Goal: Task Accomplishment & Management: Manage account settings

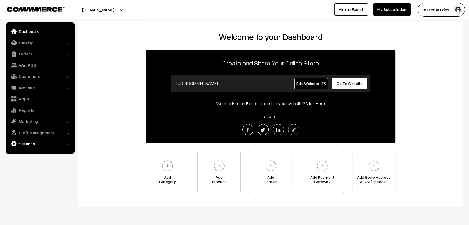
click at [37, 146] on link "Settings" at bounding box center [40, 144] width 66 height 10
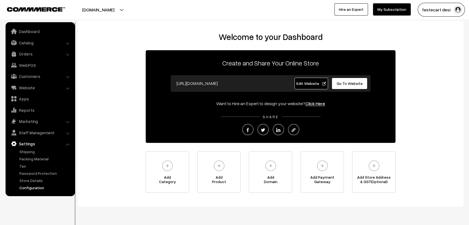
click at [35, 189] on link "Configuration" at bounding box center [45, 188] width 55 height 6
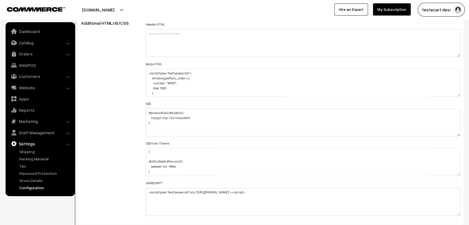
scroll to position [656, 0]
drag, startPoint x: 459, startPoint y: 133, endPoint x: 466, endPoint y: 239, distance: 106.2
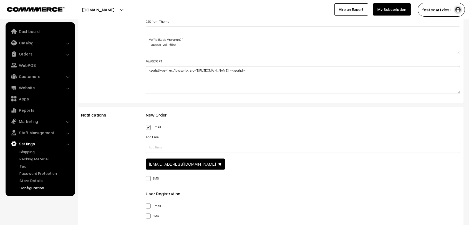
scroll to position [478, 0]
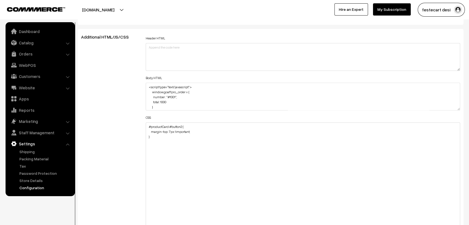
scroll to position [623, 0]
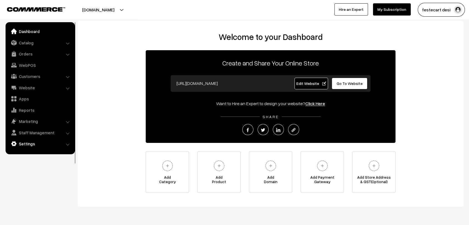
click at [25, 142] on link "Settings" at bounding box center [40, 144] width 66 height 10
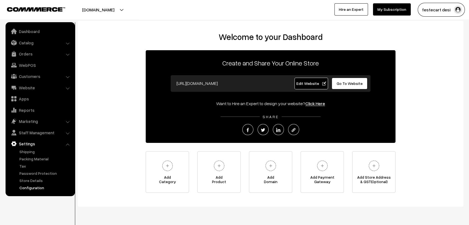
click at [27, 185] on link "Configuration" at bounding box center [45, 188] width 55 height 6
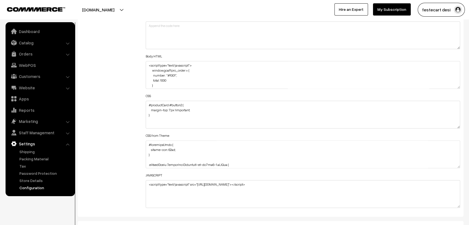
scroll to position [667, 0]
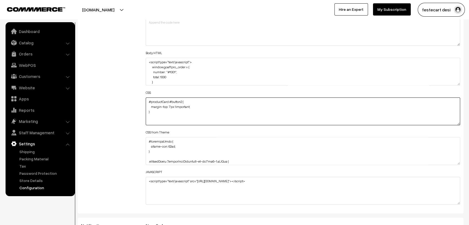
click at [195, 121] on textarea "#productCard #button2 { margin-top: 7px !important; }" at bounding box center [303, 111] width 314 height 28
paste textarea "#productType3 .zoom-animation-container { margin-bottom: -125px; }"
click at [146, 107] on textarea "#productCard #button2 { margin-top: 7px !important; }" at bounding box center [303, 111] width 314 height 28
paste textarea "@media (max-width: 767px) {"
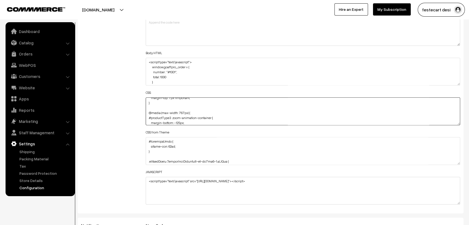
scroll to position [16, 0]
click at [147, 119] on textarea "#productCard #button2 { margin-top: 7px !important; }" at bounding box center [303, 111] width 314 height 28
click at [159, 120] on textarea "#productCard #button2 { margin-top: 7px !important; }" at bounding box center [303, 111] width 314 height 28
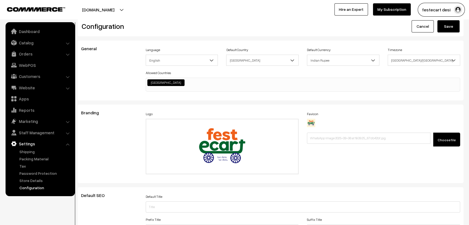
scroll to position [0, 0]
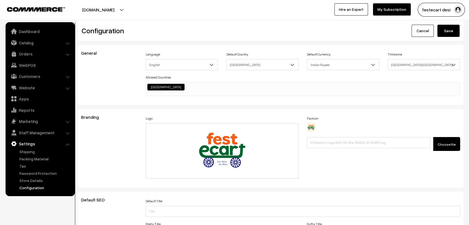
type textarea "#productCard #button2 { margin-top: 7px !important; } @media (max-width: 767px)…"
click at [451, 31] on button "Save" at bounding box center [448, 31] width 22 height 12
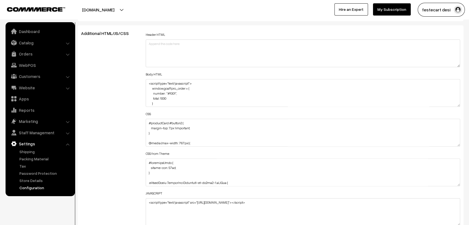
scroll to position [646, 0]
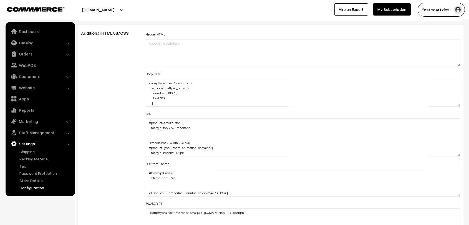
drag, startPoint x: 456, startPoint y: 142, endPoint x: 473, endPoint y: 239, distance: 98.3
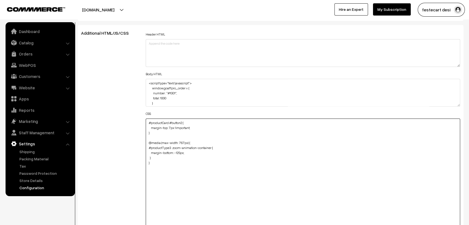
click at [156, 154] on textarea "#productCard #button2 { margin-top: 7px !important; } @media (max-width: 767px)…" at bounding box center [303, 181] width 314 height 125
paste textarea ".product-details-you-may-like .zoom-animation-container { margin-bottom: -100px…"
click at [147, 172] on textarea "#productCard #button2 { margin-top: 7px !important; } @media (max-width: 767px)…" at bounding box center [303, 181] width 314 height 125
type textarea "#productCard #button2 { margin-top: 7px !important; } @media (max-width: 767px)…"
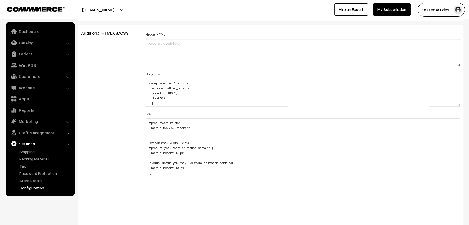
click at [134, 172] on div "Additional HTML/JS/CSS" at bounding box center [109, 178] width 65 height 295
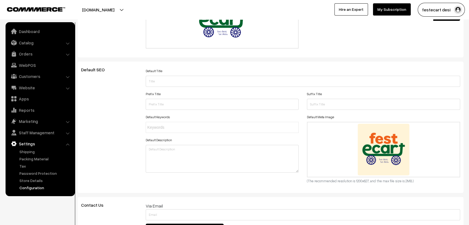
scroll to position [0, 0]
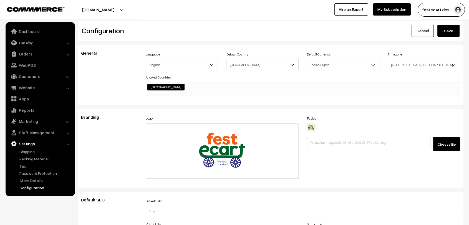
click at [448, 38] on div "Configuration Cancel Save" at bounding box center [271, 31] width 386 height 20
click at [449, 35] on button "Save" at bounding box center [448, 31] width 22 height 12
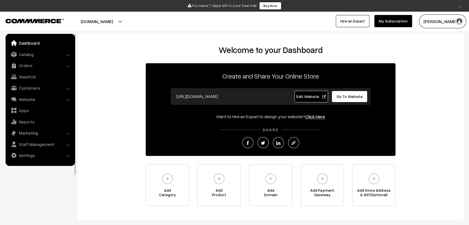
click at [461, 7] on link "×" at bounding box center [460, 5] width 7 height 7
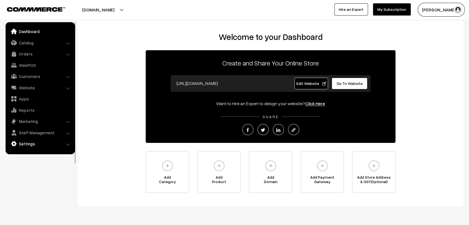
click at [29, 143] on link "Settings" at bounding box center [40, 144] width 66 height 10
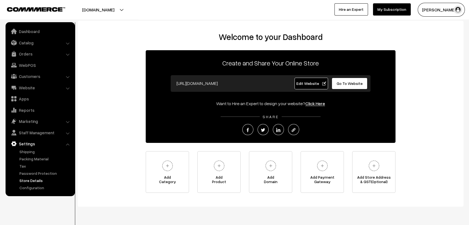
click at [32, 181] on link "Store Details" at bounding box center [45, 181] width 55 height 6
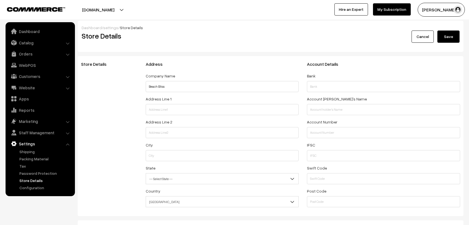
select select "99"
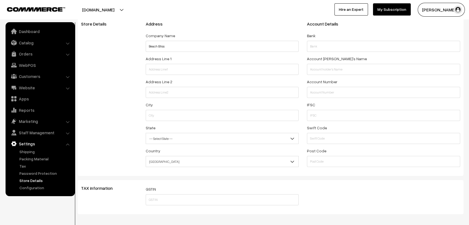
scroll to position [65, 0]
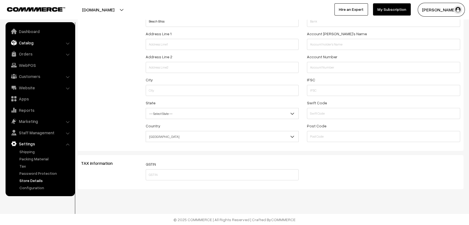
click at [22, 46] on link "Catalog" at bounding box center [40, 43] width 66 height 10
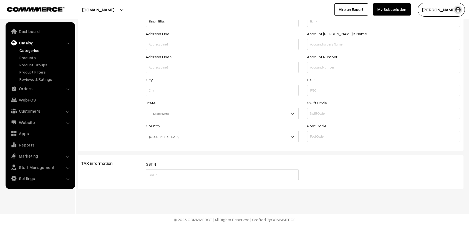
click at [28, 50] on link "Categories" at bounding box center [45, 50] width 55 height 6
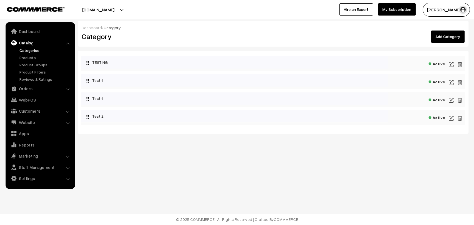
click at [445, 38] on link "Add Category" at bounding box center [448, 37] width 34 height 12
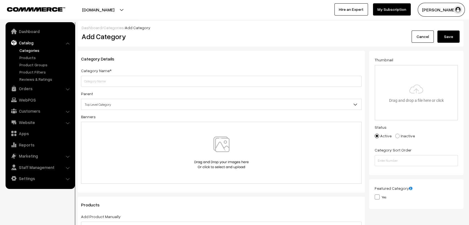
click at [428, 36] on link "Cancel" at bounding box center [423, 37] width 22 height 12
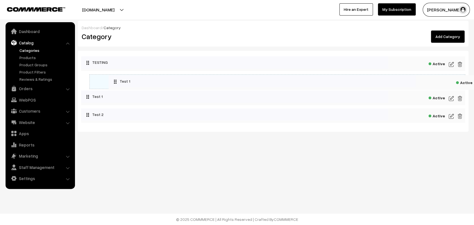
drag, startPoint x: 83, startPoint y: 79, endPoint x: 112, endPoint y: 80, distance: 28.9
drag, startPoint x: 99, startPoint y: 99, endPoint x: 140, endPoint y: 99, distance: 41.6
drag, startPoint x: 115, startPoint y: 115, endPoint x: 190, endPoint y: 118, distance: 75.3
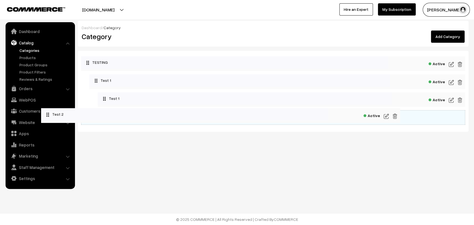
drag, startPoint x: 185, startPoint y: 117, endPoint x: 120, endPoint y: 115, distance: 65.0
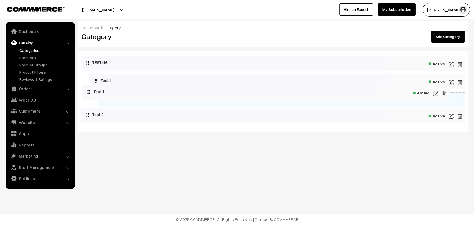
drag, startPoint x: 177, startPoint y: 99, endPoint x: 110, endPoint y: 97, distance: 66.6
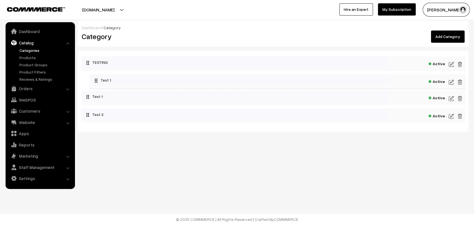
drag, startPoint x: 183, startPoint y: 81, endPoint x: 144, endPoint y: 86, distance: 39.8
click at [26, 59] on link "Products" at bounding box center [45, 58] width 55 height 6
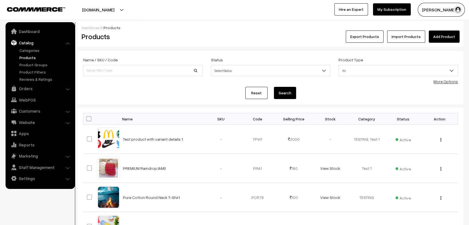
click at [438, 39] on link "Add Product" at bounding box center [444, 37] width 31 height 12
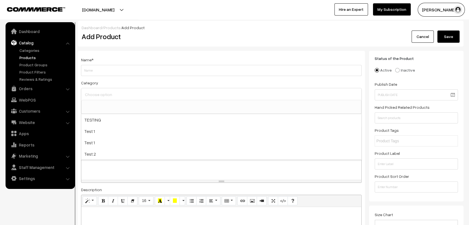
click at [133, 91] on input at bounding box center [222, 94] width 276 height 8
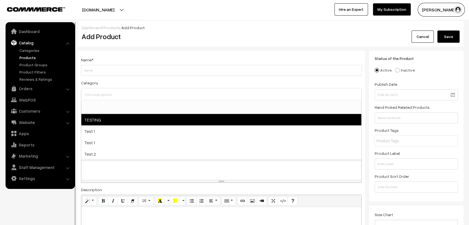
click at [116, 120] on span "TESTING" at bounding box center [221, 119] width 280 height 11
select select "1"
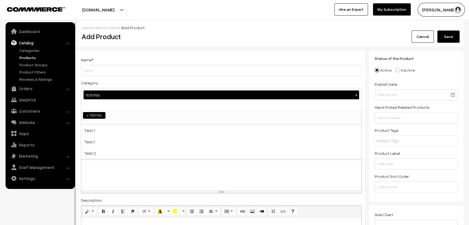
click at [156, 46] on div "Dashboard / Products / Add Product Add Product Cancel Save" at bounding box center [271, 34] width 386 height 26
